Goal: Task Accomplishment & Management: Manage account settings

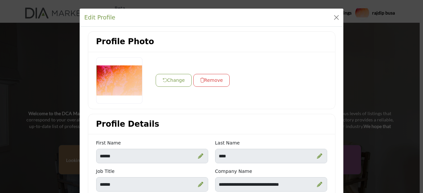
click at [126, 86] on div at bounding box center [119, 80] width 46 height 46
click at [127, 81] on div at bounding box center [119, 80] width 46 height 46
click at [334, 16] on button "Close" at bounding box center [335, 17] width 9 height 9
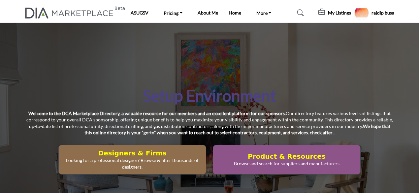
click at [377, 15] on h5 "rajdip busa" at bounding box center [383, 13] width 23 height 7
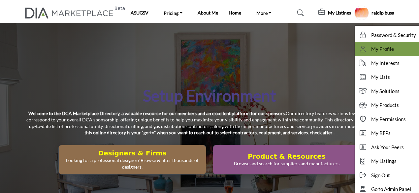
click at [375, 47] on span "My Profile" at bounding box center [382, 49] width 23 height 8
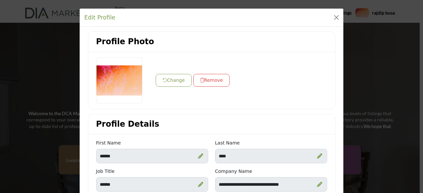
click at [120, 77] on div at bounding box center [119, 80] width 46 height 46
click at [335, 17] on button "Close" at bounding box center [335, 17] width 9 height 9
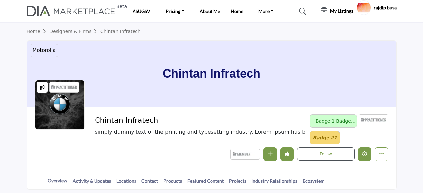
click at [363, 153] on icon "Edit company" at bounding box center [364, 154] width 5 height 5
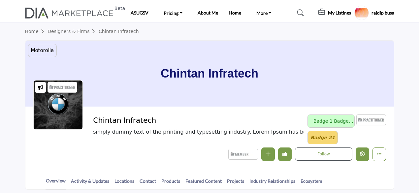
click at [365, 156] on button "Edit company" at bounding box center [363, 155] width 14 height 14
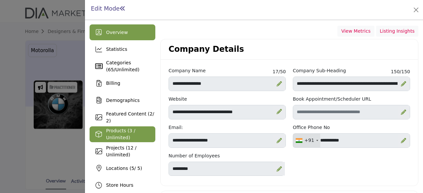
click at [120, 130] on span "Products (3 / Unlimited)" at bounding box center [120, 134] width 29 height 12
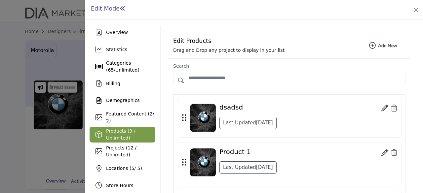
click at [380, 46] on b "Add New Add New" at bounding box center [383, 45] width 28 height 7
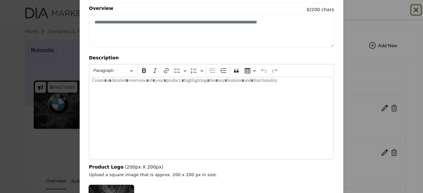
scroll to position [62, 0]
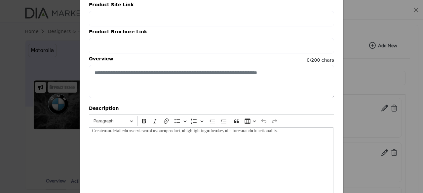
click at [365, 80] on div "Create Products × Name SKU No" at bounding box center [211, 96] width 423 height 193
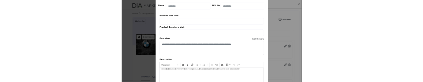
scroll to position [0, 0]
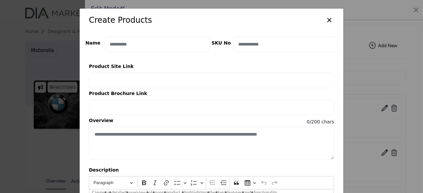
click at [328, 20] on button "×" at bounding box center [329, 19] width 10 height 13
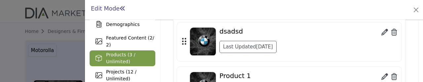
scroll to position [66, 0]
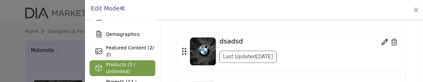
click at [382, 41] on icon at bounding box center [384, 42] width 7 height 7
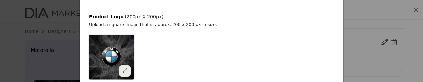
scroll to position [264, 0]
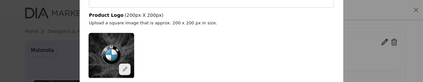
drag, startPoint x: 123, startPoint y: 39, endPoint x: 86, endPoint y: 21, distance: 40.7
click at [86, 21] on p "Upload a square image that is approx. 200 x 200 px in size." at bounding box center [178, 23] width 184 height 7
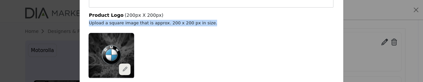
copy p "Upload a square image that is approx. 200 x 200 px in size."
